Goal: Navigation & Orientation: Understand site structure

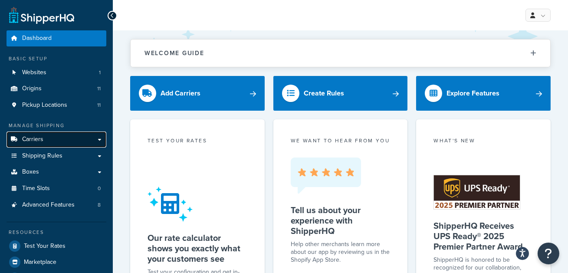
click at [65, 137] on link "Carriers" at bounding box center [57, 139] width 100 height 16
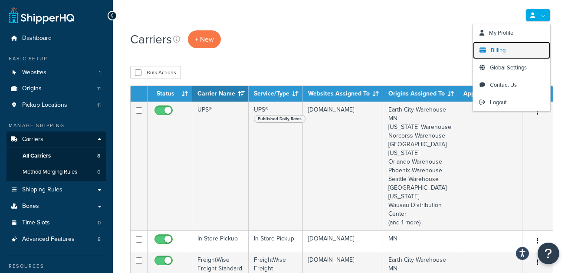
click at [505, 48] on span "Billing" at bounding box center [498, 50] width 15 height 8
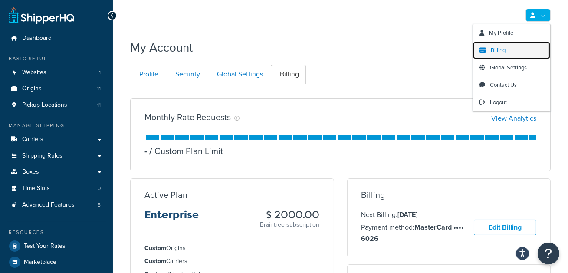
click at [506, 48] on link "Billing" at bounding box center [511, 50] width 77 height 17
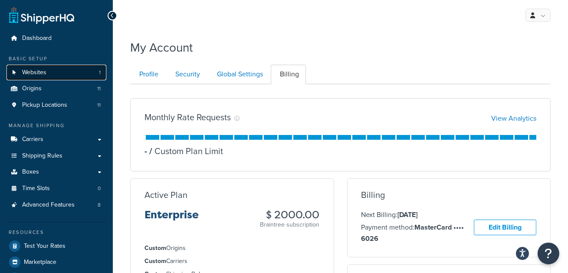
click at [50, 71] on link "Websites 1" at bounding box center [57, 73] width 100 height 16
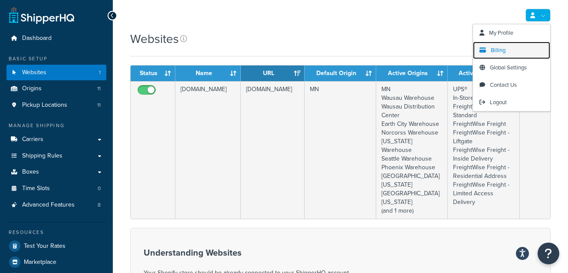
click at [492, 49] on span "Billing" at bounding box center [498, 50] width 15 height 8
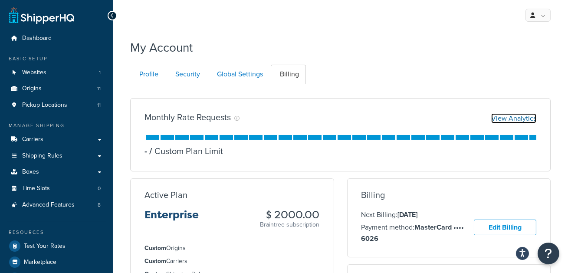
click at [521, 120] on link "View Analytics" at bounding box center [513, 118] width 45 height 10
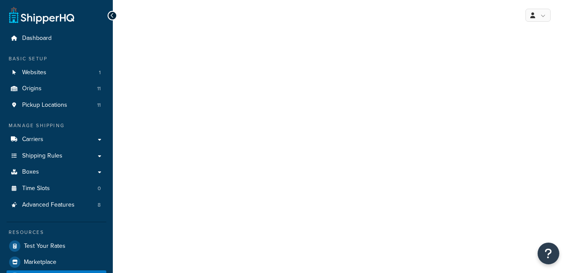
select select "last_7_days"
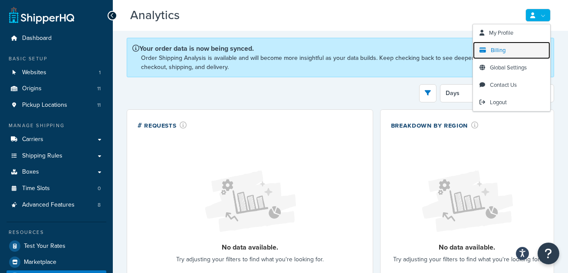
click at [506, 47] on link "Billing" at bounding box center [511, 50] width 77 height 17
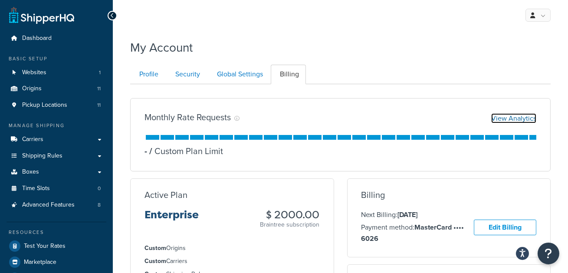
click at [512, 116] on link "View Analytics" at bounding box center [513, 118] width 45 height 10
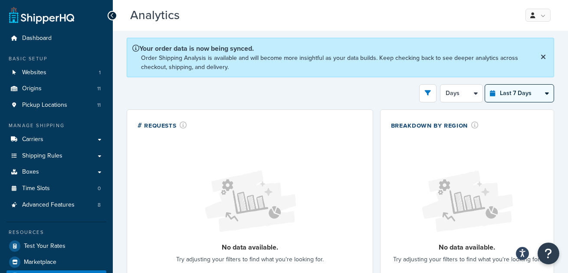
click at [515, 87] on select "Last 24 Hours Last 7 Days Last 30 Days Last 3 Months Last 6 Months Last 12 Mont…" at bounding box center [519, 93] width 69 height 17
select select "last_30_days"
click at [485, 85] on select "Last 24 Hours Last 7 Days Last 30 Days Last 3 Months Last 6 Months Last 12 Mont…" at bounding box center [519, 93] width 69 height 17
select select "5d"
click at [521, 93] on select "Last 24 Hours Last 7 Days Last 30 Days Last 3 Months Last 6 Months Last 12 Mont…" at bounding box center [519, 93] width 69 height 17
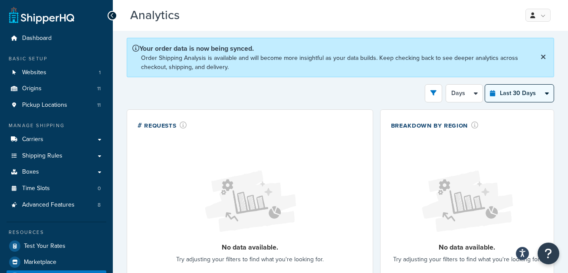
select select "last_3_months"
click at [485, 85] on select "Last 24 Hours Last 7 Days Last 30 Days Last 3 Months Last 6 Months Last 12 Mont…" at bounding box center [519, 93] width 69 height 17
select select "1w"
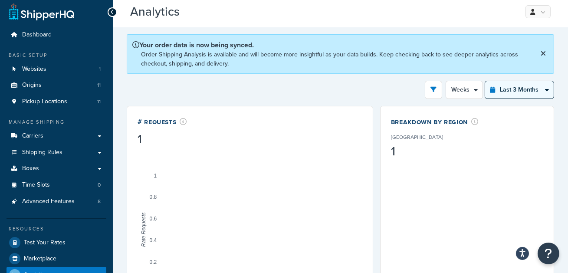
scroll to position [4, 0]
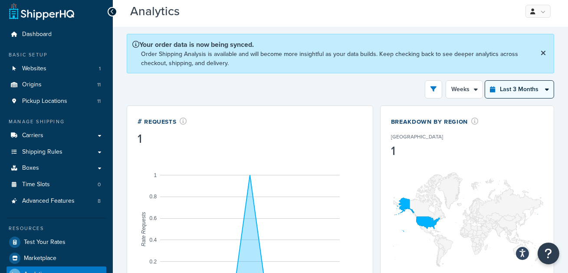
click at [527, 91] on select "Last 24 Hours Last 7 Days Last 30 Days Last 3 Months Last 6 Months Last 12 Mont…" at bounding box center [519, 89] width 69 height 17
select select "last_6_months"
click at [485, 81] on select "Last 24 Hours Last 7 Days Last 30 Days Last 3 Months Last 6 Months Last 12 Mont…" at bounding box center [519, 89] width 69 height 17
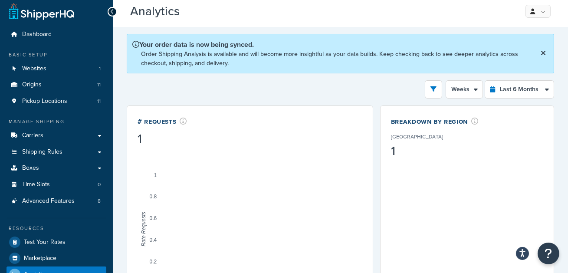
scroll to position [5, 0]
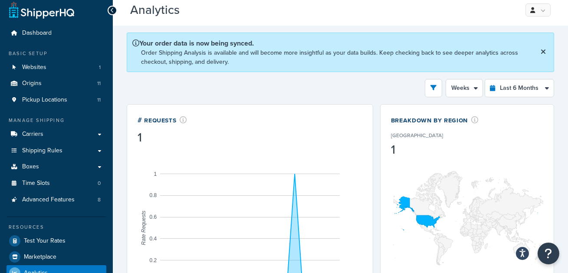
click at [545, 48] on icon at bounding box center [543, 51] width 5 height 7
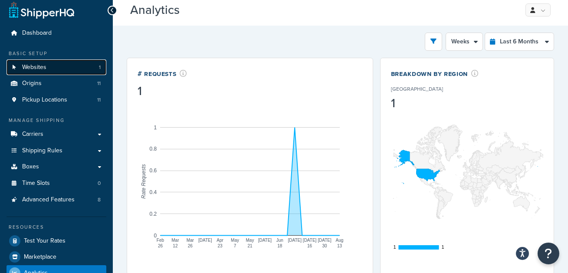
click at [36, 62] on link "Websites 1" at bounding box center [57, 67] width 100 height 16
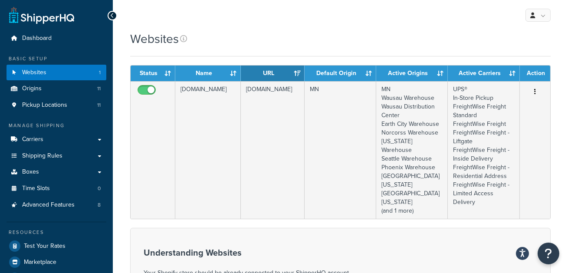
click at [308, 31] on div "Websites" at bounding box center [340, 38] width 420 height 17
click at [59, 134] on link "Carriers" at bounding box center [57, 139] width 100 height 16
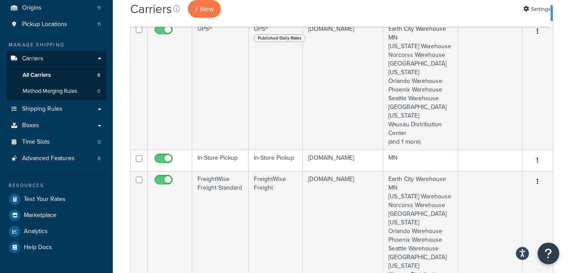
scroll to position [81, 0]
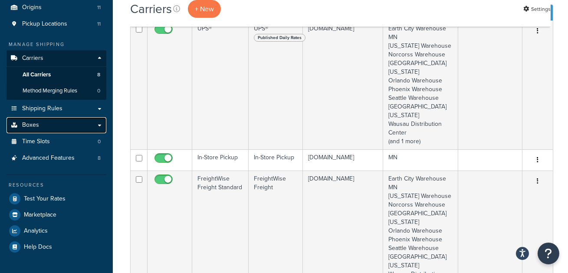
click at [86, 124] on link "Boxes" at bounding box center [57, 125] width 100 height 16
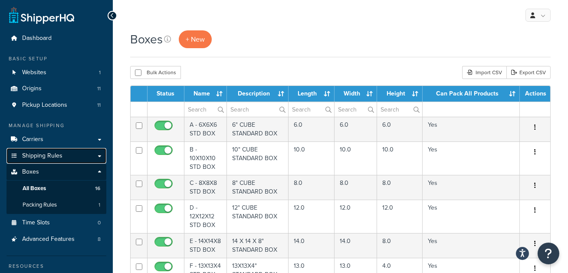
click at [85, 152] on link "Shipping Rules" at bounding box center [57, 156] width 100 height 16
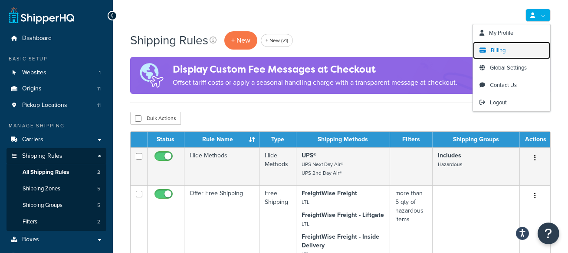
click at [522, 47] on link "Billing" at bounding box center [511, 50] width 77 height 17
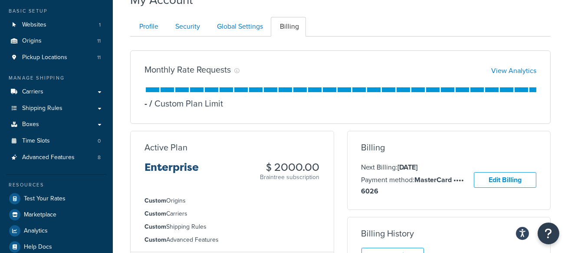
scroll to position [58, 0]
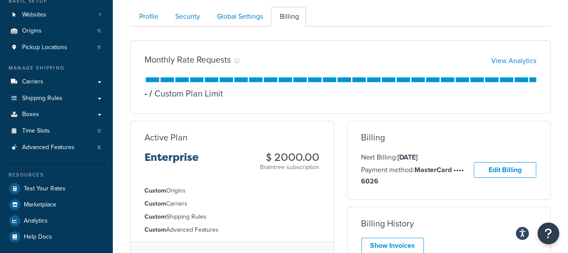
drag, startPoint x: 266, startPoint y: 154, endPoint x: 315, endPoint y: 153, distance: 48.6
click at [315, 154] on h3 "$ 2000.00" at bounding box center [289, 156] width 59 height 11
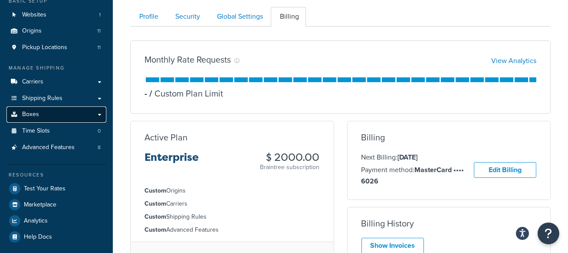
click at [57, 110] on link "Boxes" at bounding box center [57, 114] width 100 height 16
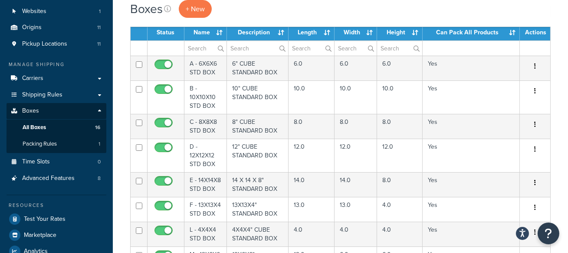
scroll to position [62, 0]
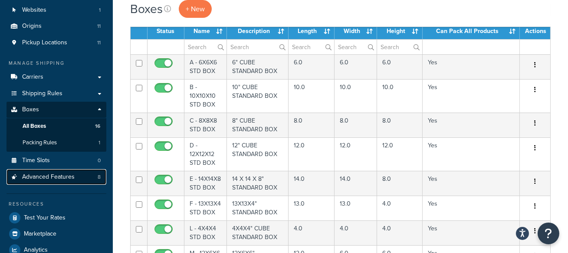
click at [66, 174] on span "Advanced Features" at bounding box center [48, 176] width 52 height 7
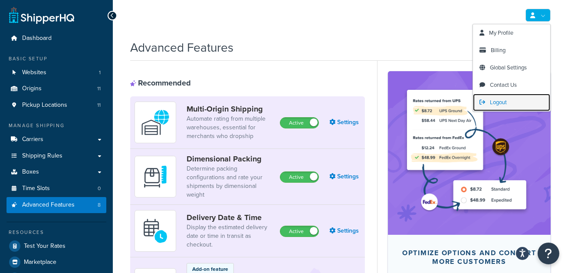
click at [503, 102] on span "Logout" at bounding box center [498, 102] width 17 height 8
